Goal: Find specific page/section: Find specific page/section

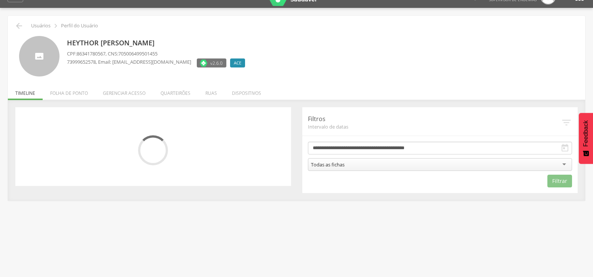
scroll to position [22, 0]
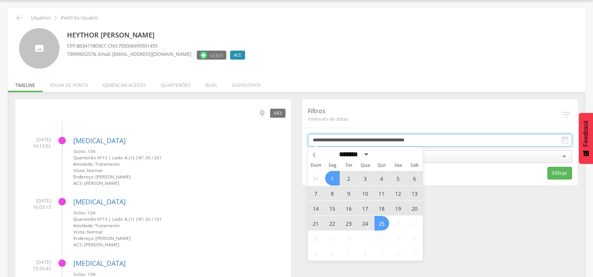
click at [372, 140] on input "**********" at bounding box center [440, 140] width 265 height 13
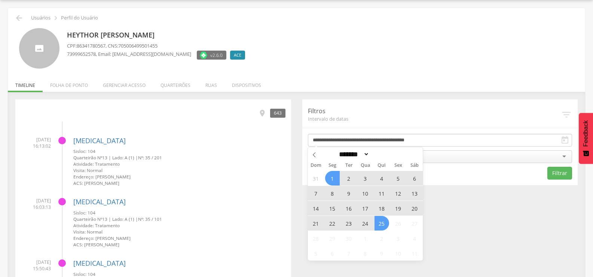
click at [331, 208] on span "15" at bounding box center [332, 208] width 15 height 15
type input "**********"
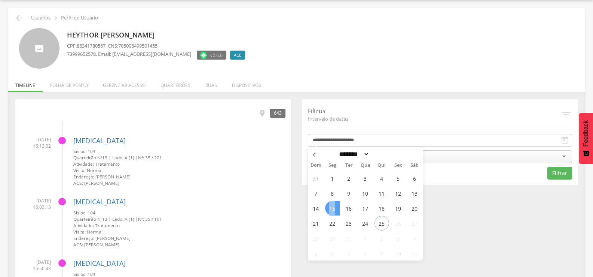
click at [331, 208] on span "15" at bounding box center [332, 208] width 15 height 15
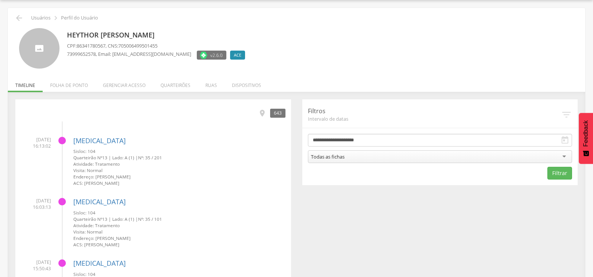
click at [355, 155] on div "Todas as fichas" at bounding box center [440, 156] width 265 height 13
click at [553, 172] on button "Filtrar" at bounding box center [560, 173] width 25 height 13
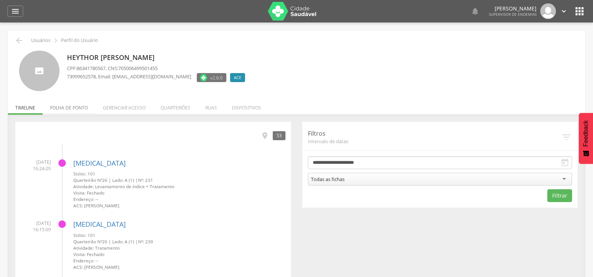
click at [85, 103] on li "Folha de ponto" at bounding box center [69, 106] width 53 height 18
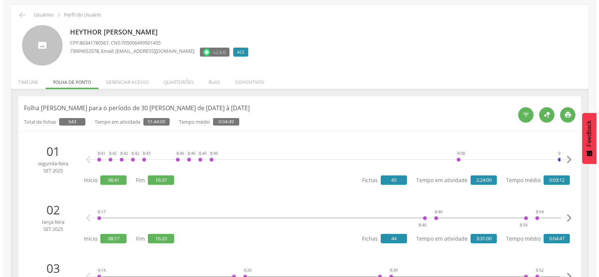
scroll to position [37, 0]
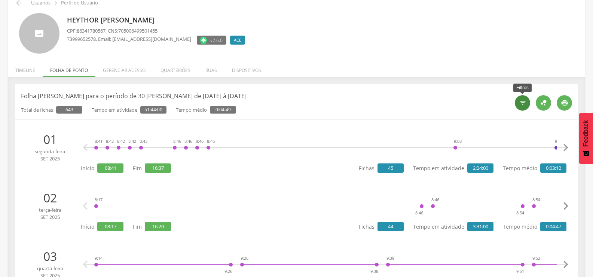
click at [521, 106] on icon "" at bounding box center [522, 102] width 7 height 7
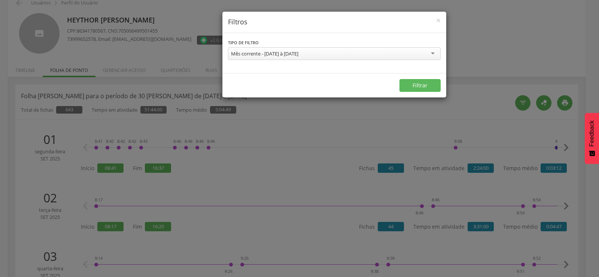
click at [347, 54] on div "Mês corrente - [DATE] à [DATE]" at bounding box center [334, 53] width 213 height 13
click at [431, 83] on button "Filtrar" at bounding box center [419, 85] width 41 height 13
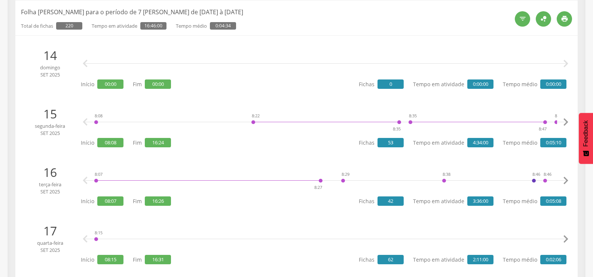
scroll to position [150, 0]
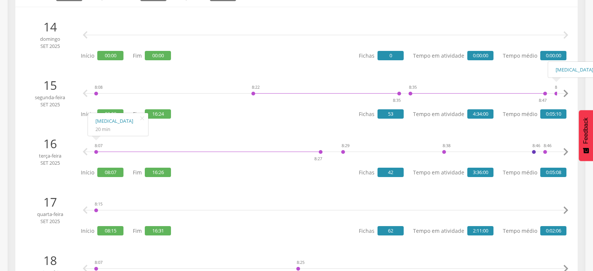
click at [569, 93] on icon "" at bounding box center [566, 93] width 15 height 15
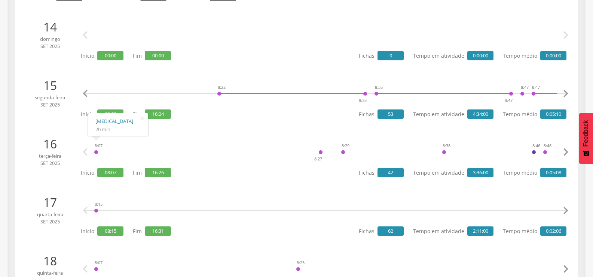
click at [569, 93] on icon "" at bounding box center [566, 93] width 15 height 15
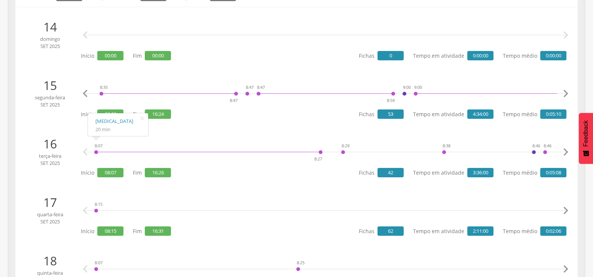
click at [569, 93] on icon "" at bounding box center [566, 93] width 15 height 15
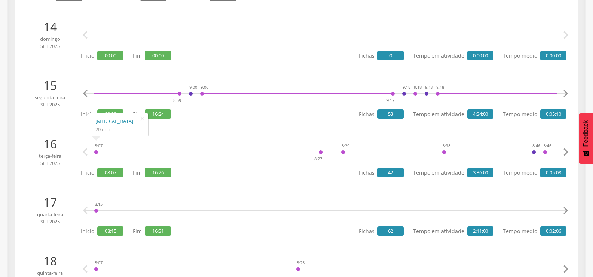
click at [569, 93] on icon "" at bounding box center [566, 93] width 15 height 15
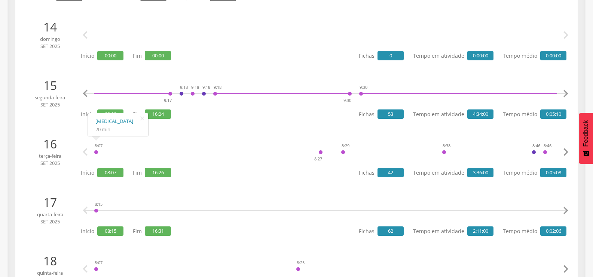
click at [569, 93] on icon "" at bounding box center [566, 93] width 15 height 15
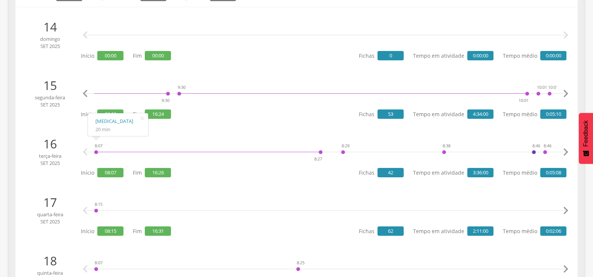
click at [569, 93] on icon "" at bounding box center [566, 93] width 15 height 15
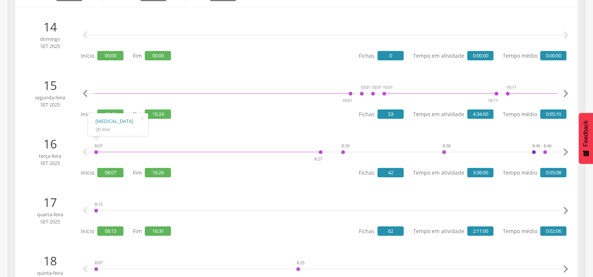
click at [569, 93] on icon "" at bounding box center [566, 93] width 15 height 15
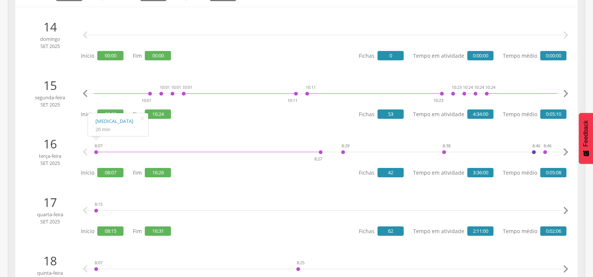
click at [569, 93] on icon "" at bounding box center [566, 93] width 15 height 15
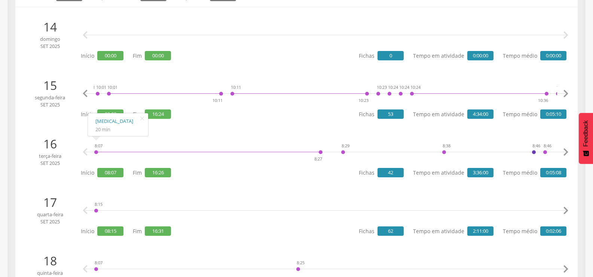
click at [569, 93] on icon "" at bounding box center [566, 93] width 15 height 15
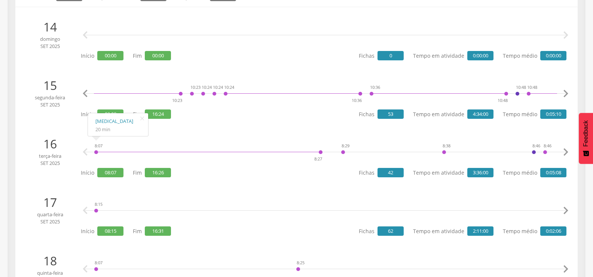
click at [569, 93] on icon "" at bounding box center [566, 93] width 15 height 15
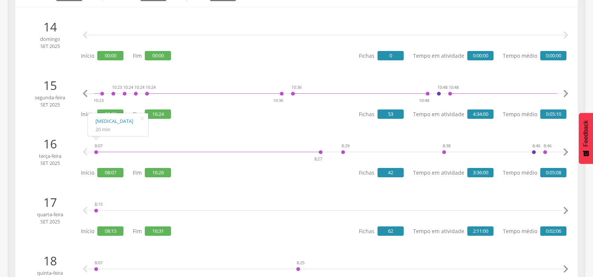
click at [569, 93] on icon "" at bounding box center [566, 93] width 15 height 15
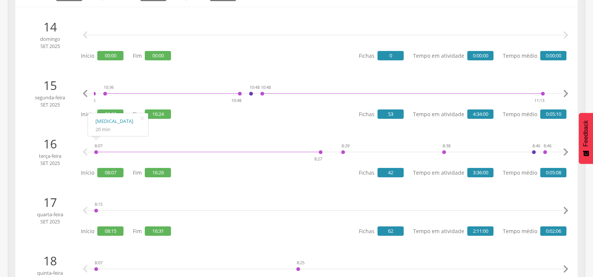
click at [569, 93] on icon "" at bounding box center [566, 93] width 15 height 15
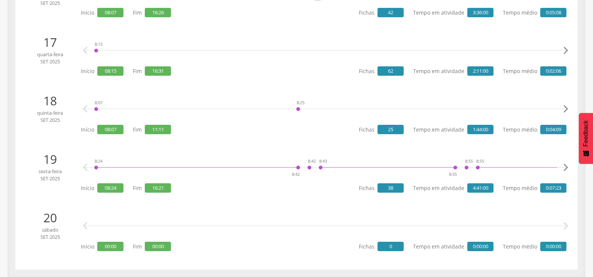
scroll to position [310, 0]
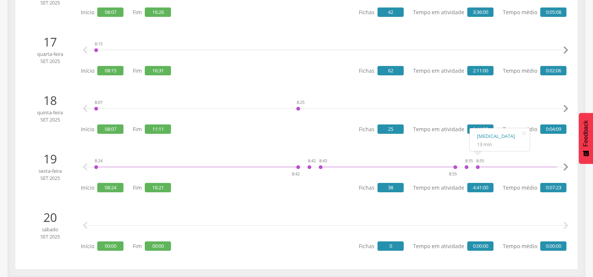
click at [566, 168] on icon "" at bounding box center [566, 166] width 15 height 15
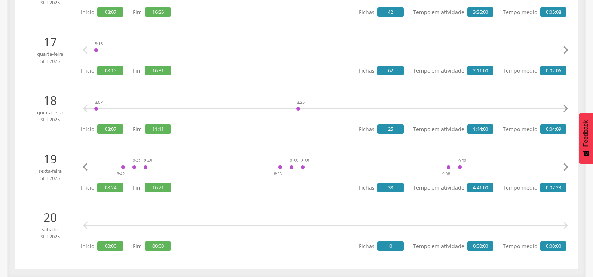
click at [566, 168] on icon "" at bounding box center [566, 166] width 15 height 15
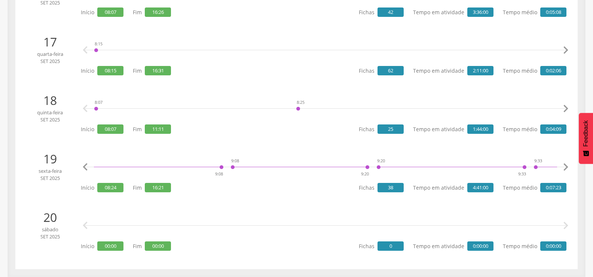
click at [566, 168] on icon "" at bounding box center [566, 166] width 15 height 15
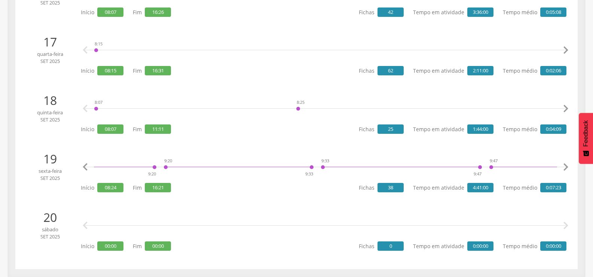
click at [566, 168] on icon "" at bounding box center [566, 166] width 15 height 15
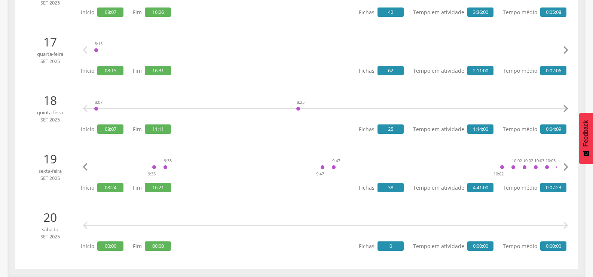
click at [566, 168] on icon "" at bounding box center [566, 166] width 15 height 15
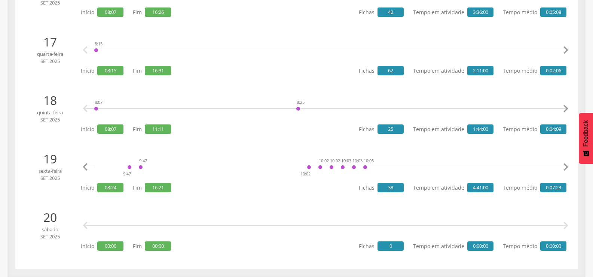
click at [566, 168] on icon "" at bounding box center [566, 166] width 15 height 15
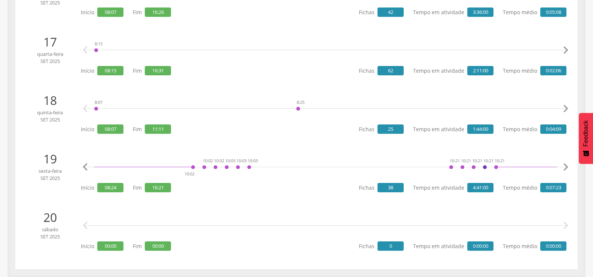
click at [566, 168] on icon "" at bounding box center [566, 166] width 15 height 15
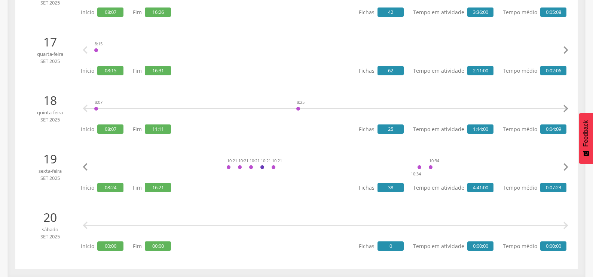
click at [566, 168] on icon "" at bounding box center [566, 166] width 15 height 15
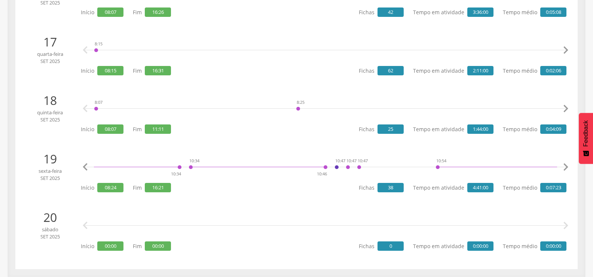
click at [566, 168] on icon "" at bounding box center [566, 166] width 15 height 15
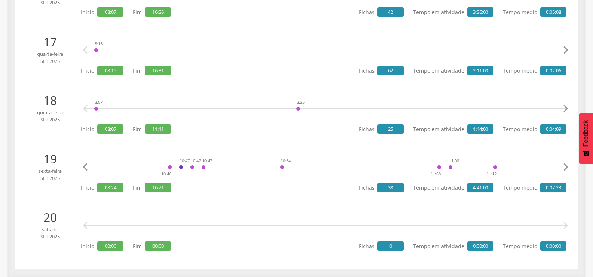
click at [566, 168] on icon "" at bounding box center [566, 166] width 15 height 15
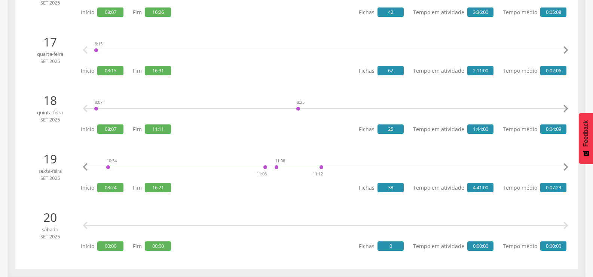
click at [566, 168] on icon "" at bounding box center [566, 166] width 15 height 15
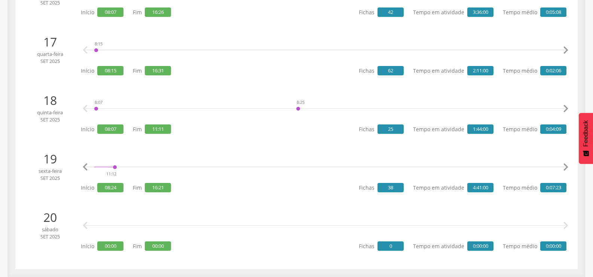
click at [566, 168] on icon "" at bounding box center [566, 166] width 15 height 15
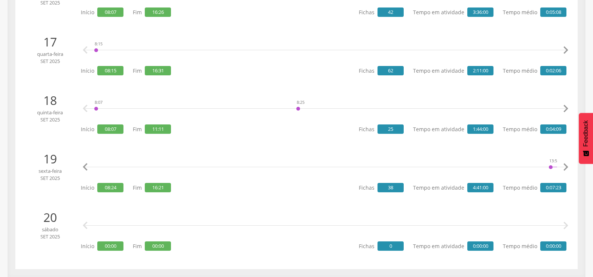
click at [566, 168] on icon "" at bounding box center [566, 166] width 15 height 15
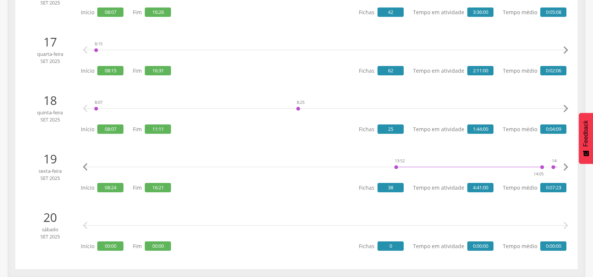
click at [566, 168] on icon "" at bounding box center [566, 166] width 15 height 15
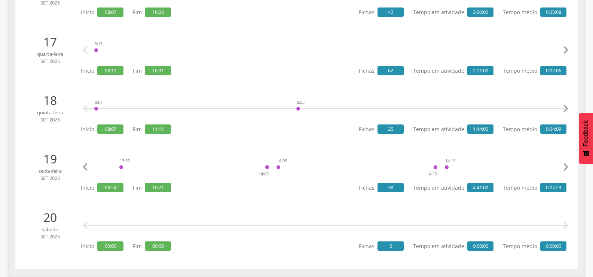
click at [566, 168] on icon "" at bounding box center [566, 166] width 15 height 15
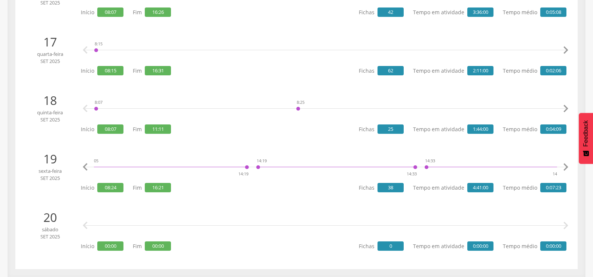
click at [566, 168] on icon "" at bounding box center [566, 166] width 15 height 15
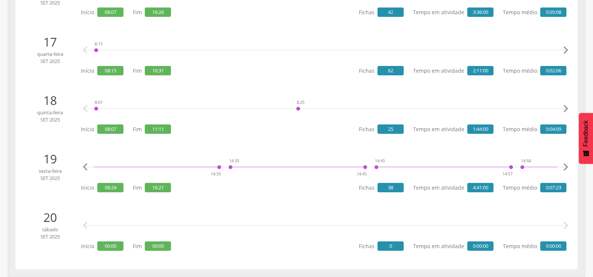
click at [566, 168] on icon "" at bounding box center [566, 166] width 15 height 15
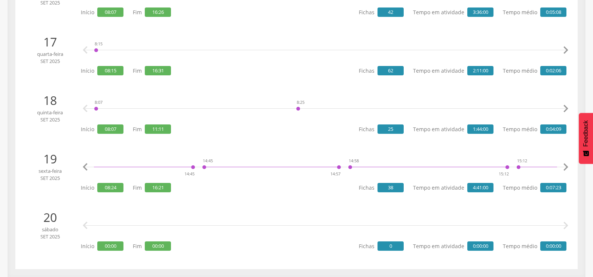
click at [566, 168] on icon "" at bounding box center [566, 166] width 15 height 15
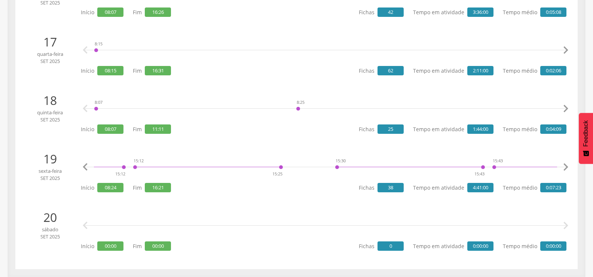
scroll to position [0, 3711]
click at [566, 168] on icon "" at bounding box center [566, 166] width 15 height 15
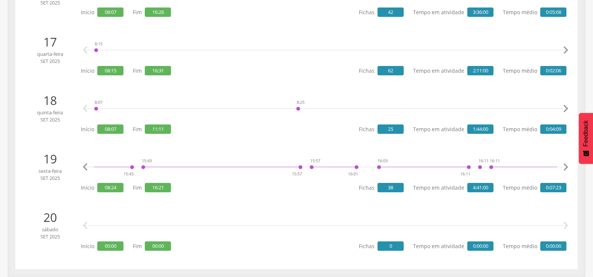
click at [566, 168] on icon "" at bounding box center [566, 166] width 15 height 15
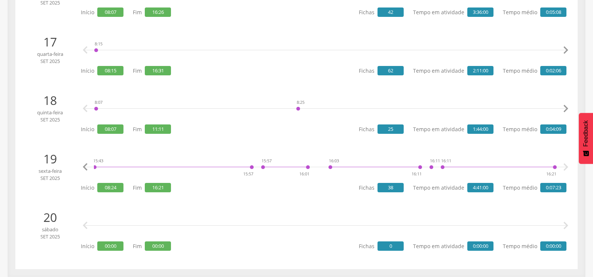
click at [566, 168] on icon "" at bounding box center [566, 166] width 15 height 15
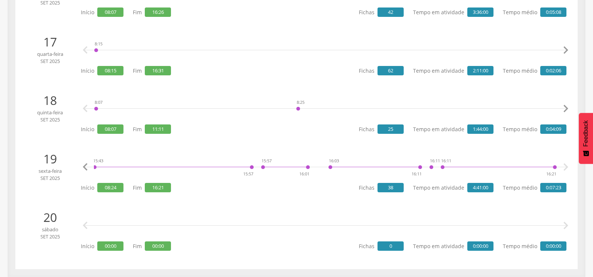
click at [566, 168] on icon "" at bounding box center [566, 166] width 15 height 15
click at [88, 164] on icon "" at bounding box center [85, 166] width 15 height 15
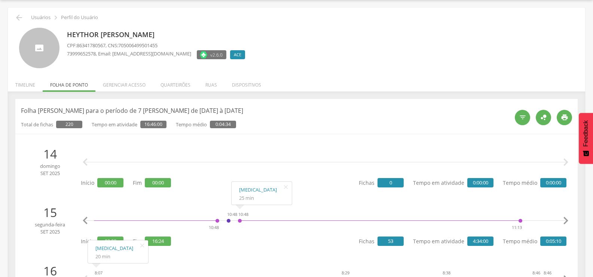
scroll to position [0, 0]
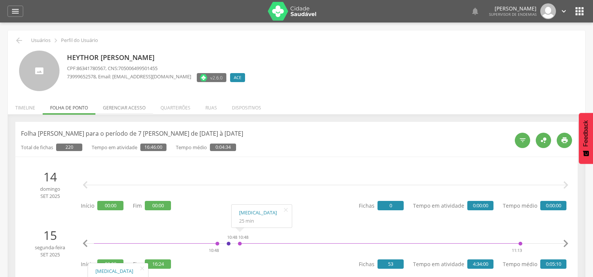
click at [132, 109] on li "Gerenciar acesso" at bounding box center [124, 106] width 58 height 18
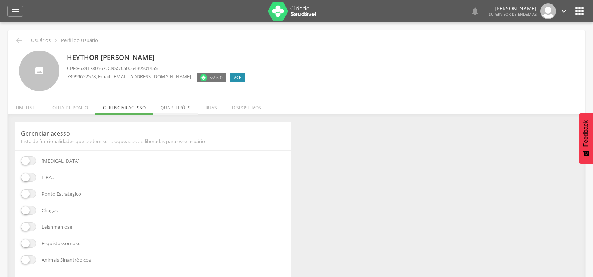
click at [190, 107] on li "Quarteirões" at bounding box center [175, 106] width 45 height 18
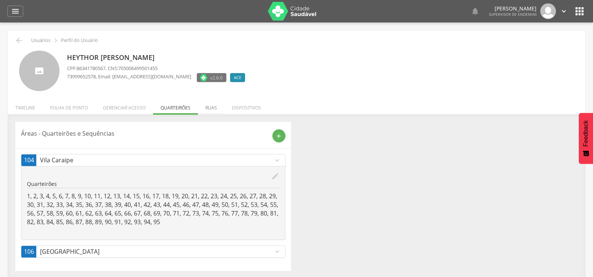
click at [213, 107] on li "Ruas" at bounding box center [211, 106] width 27 height 18
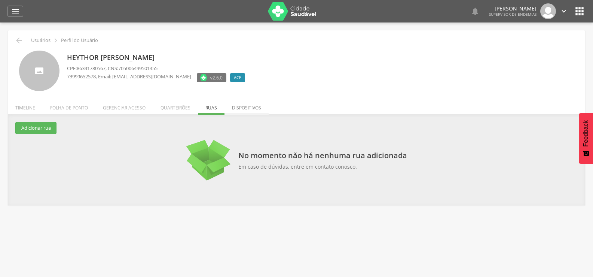
click at [236, 109] on li "Dispositivos" at bounding box center [247, 106] width 44 height 18
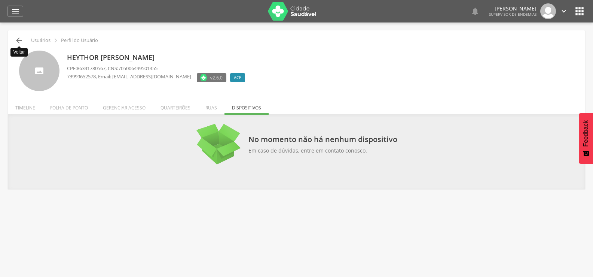
click at [17, 39] on icon "" at bounding box center [19, 40] width 9 height 9
